Goal: Obtain resource: Download file/media

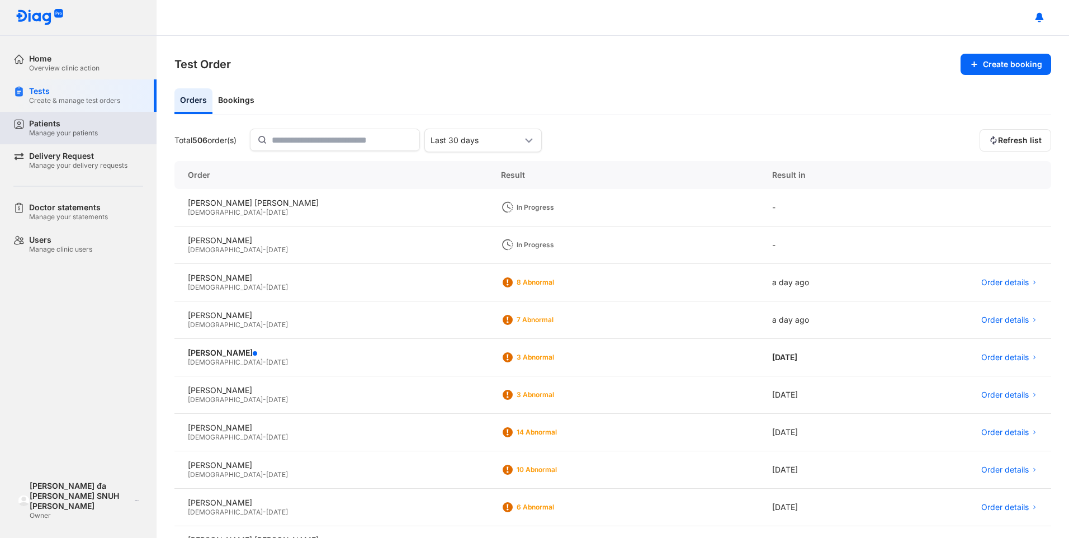
click at [62, 128] on div "Patients" at bounding box center [63, 124] width 69 height 10
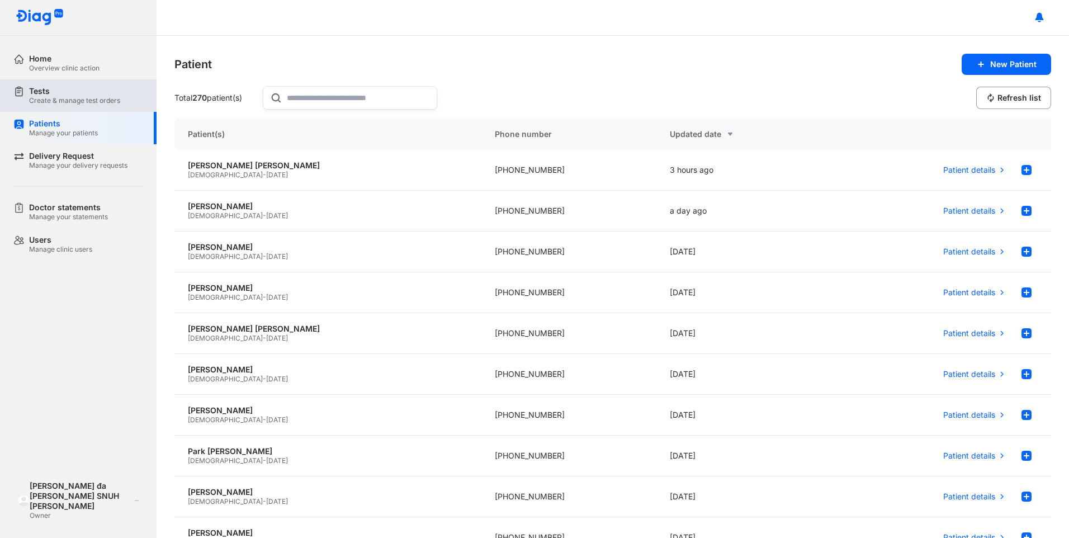
click at [49, 99] on div "Create & manage test orders" at bounding box center [74, 100] width 91 height 9
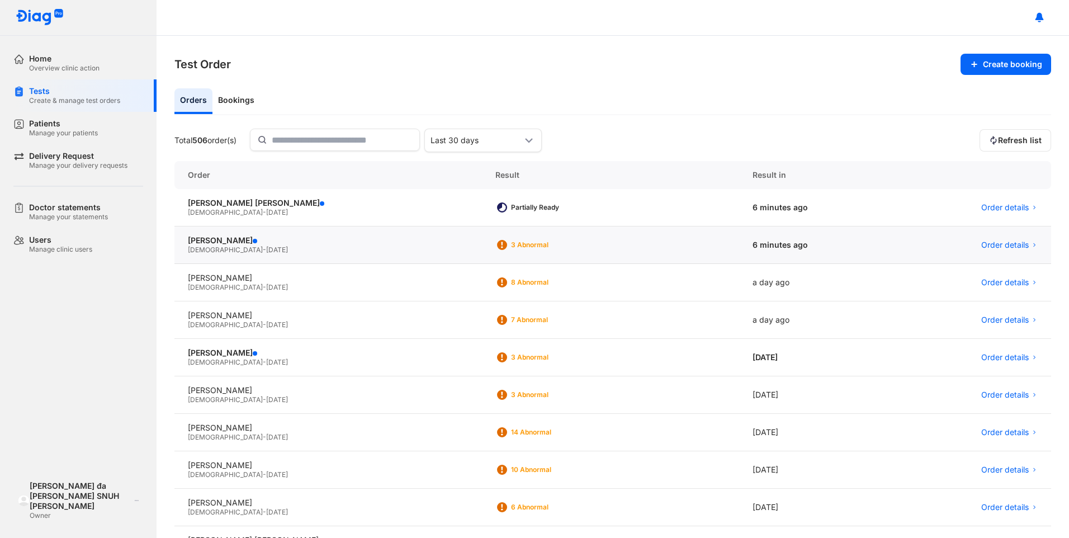
click at [219, 235] on div "RYU KYUNG TAE Male - 27/10/1971" at bounding box center [329, 245] width 308 height 37
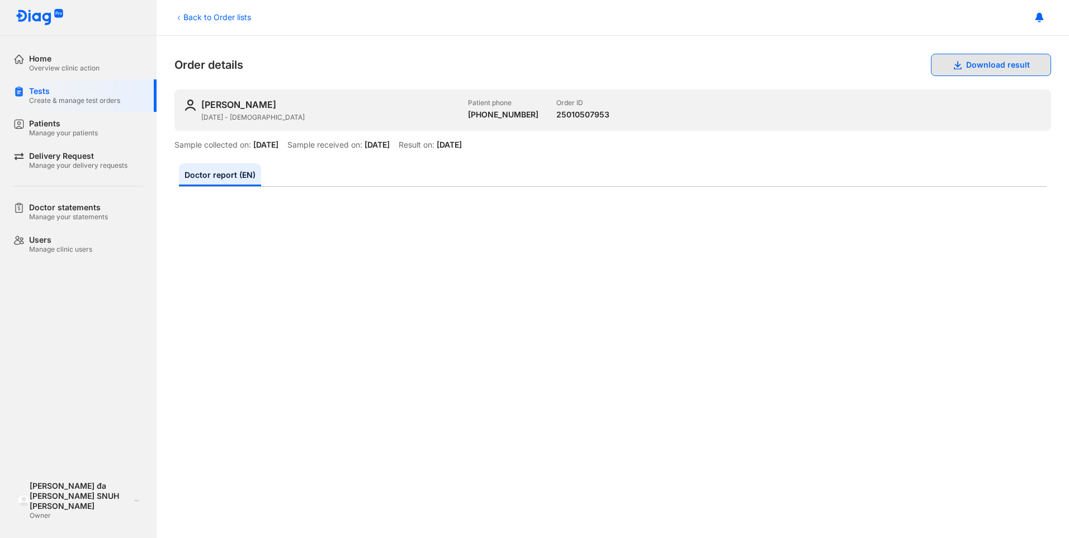
click at [1002, 62] on button "Download result" at bounding box center [991, 65] width 120 height 22
click at [976, 132] on div "RYU KYUNG TAE 27/10/1971 - Male Patient phone +84901196746 Order ID 25010507953…" at bounding box center [613, 119] width 877 height 60
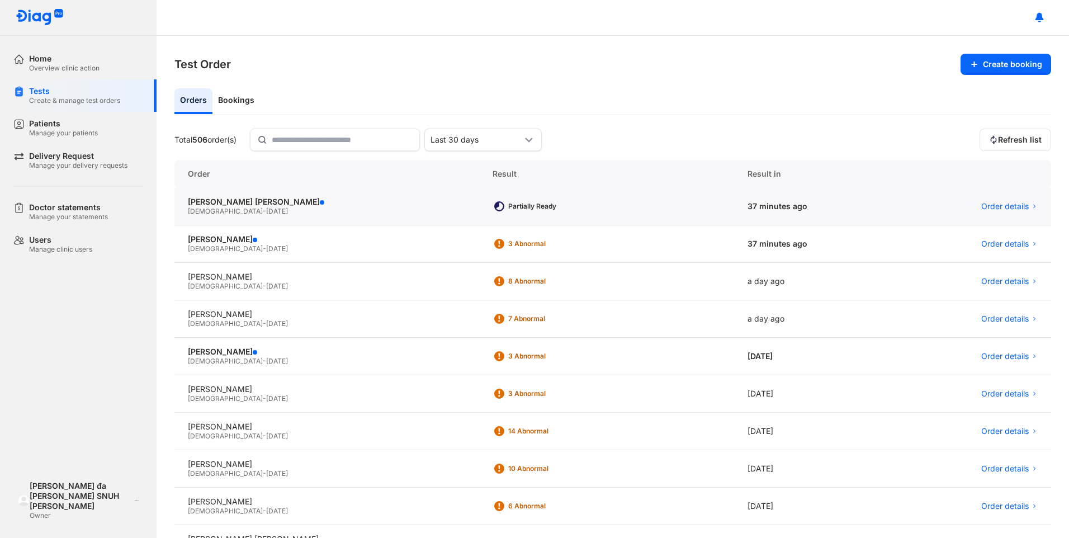
click at [301, 207] on div "Male - 22/01/1976" at bounding box center [327, 211] width 278 height 9
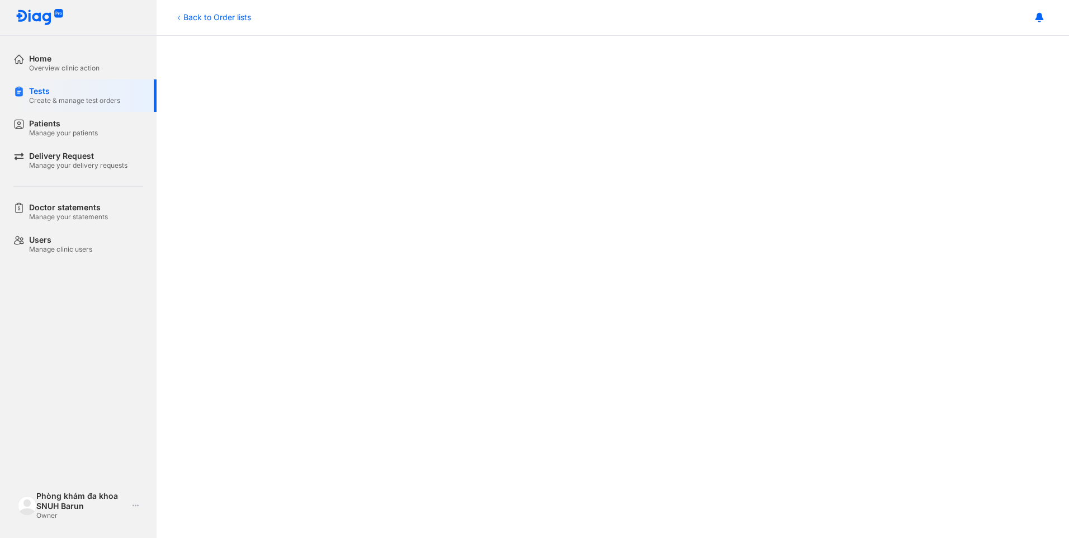
scroll to position [336, 0]
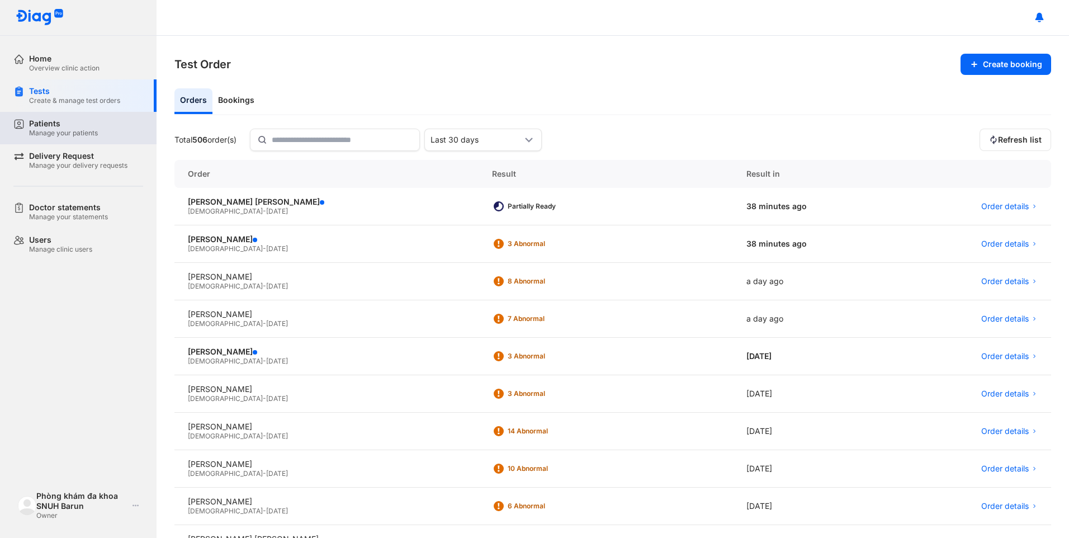
click at [64, 130] on div "Manage your patients" at bounding box center [63, 133] width 69 height 9
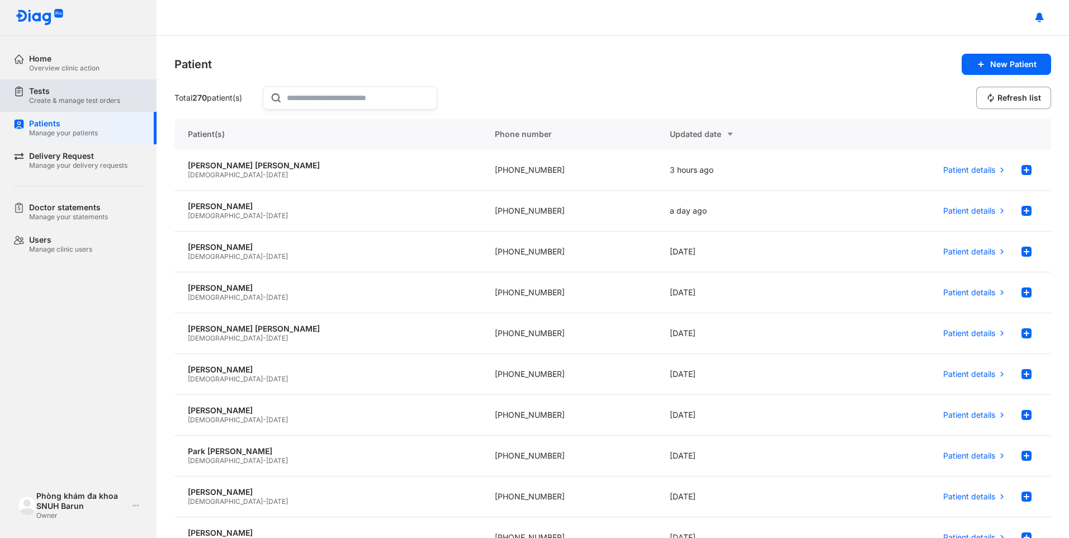
click at [78, 96] on div "Tests" at bounding box center [74, 91] width 91 height 10
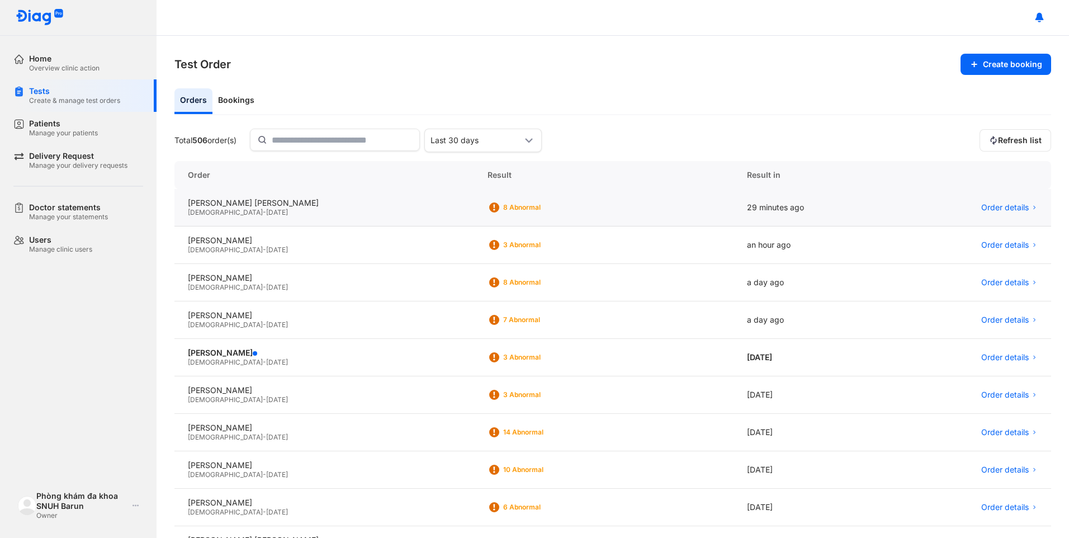
click at [211, 197] on div "KIM SANG KWON Male - 22/01/1976" at bounding box center [325, 207] width 300 height 37
